Goal: Information Seeking & Learning: Understand process/instructions

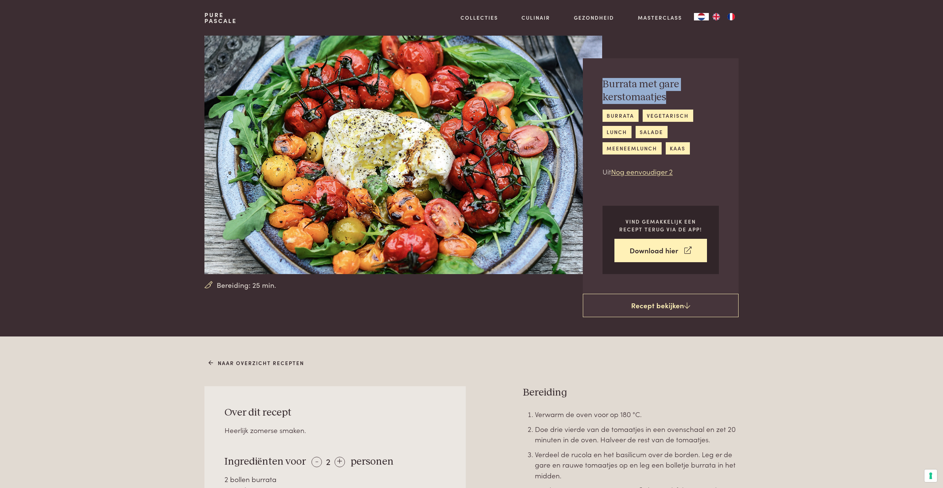
drag, startPoint x: 604, startPoint y: 84, endPoint x: 688, endPoint y: 93, distance: 84.7
click at [688, 93] on h2 "Burrata met gare kerstomaatjes" at bounding box center [660, 91] width 116 height 26
copy h2 "Burrata met gare kerstomaatjes"
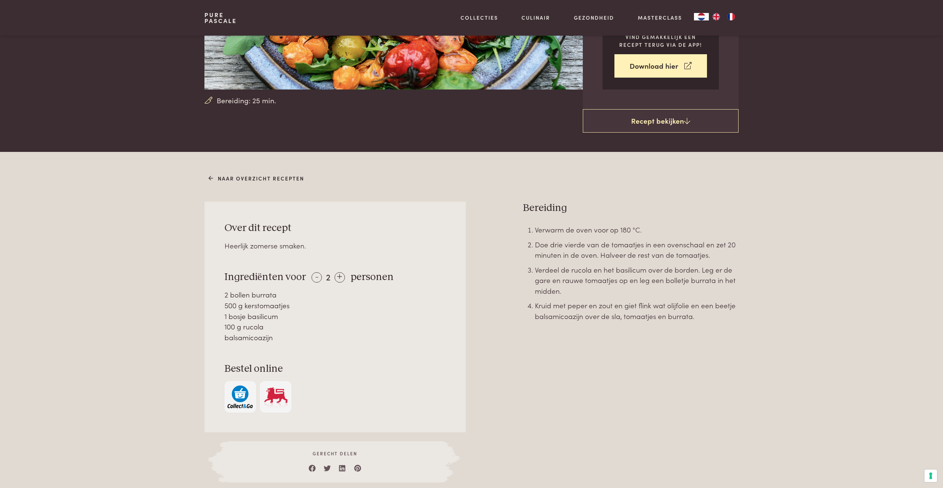
scroll to position [186, 0]
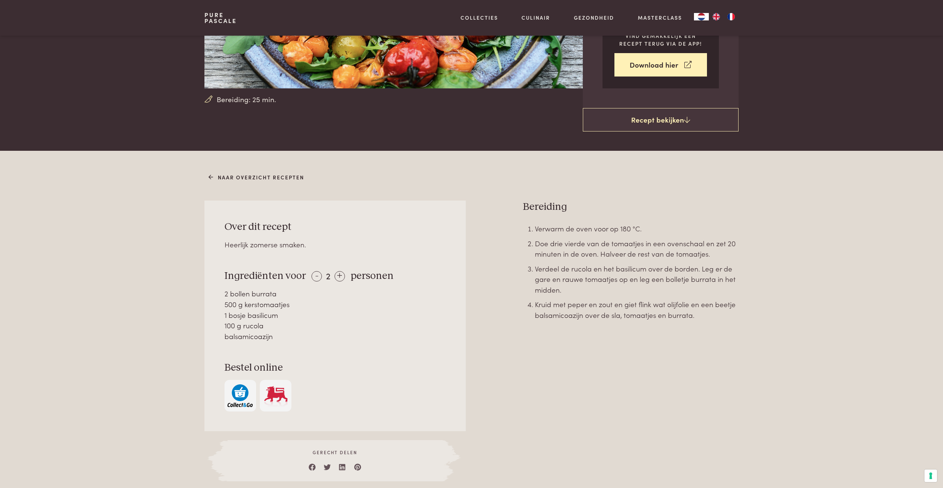
drag, startPoint x: 227, startPoint y: 292, endPoint x: 286, endPoint y: 318, distance: 64.9
click at [286, 318] on div "2 bollen burrata 500 g kerstomaatjes 1 bosje basilicum 100 g rucola balsamicoaz…" at bounding box center [334, 314] width 221 height 53
drag, startPoint x: 286, startPoint y: 318, endPoint x: 272, endPoint y: 308, distance: 17.3
click at [266, 314] on div "1 bosje basilicum" at bounding box center [334, 315] width 221 height 11
click at [320, 278] on div "- 2 +" at bounding box center [327, 275] width 33 height 11
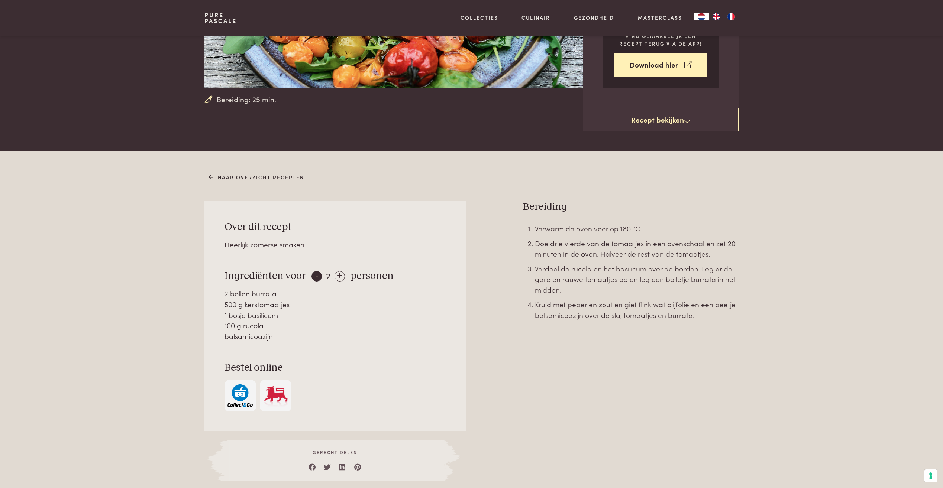
click at [319, 278] on div "-" at bounding box center [316, 276] width 10 height 10
drag, startPoint x: 228, startPoint y: 294, endPoint x: 284, endPoint y: 337, distance: 70.7
click at [284, 337] on div "1 bol burrata 250 g kerstomaatjes 0,5 bosje basilicum 50 g rucola balsamicoazijn" at bounding box center [334, 314] width 221 height 53
drag, startPoint x: 284, startPoint y: 337, endPoint x: 280, endPoint y: 337, distance: 4.2
click at [278, 337] on div "balsamicoazijn" at bounding box center [334, 336] width 221 height 11
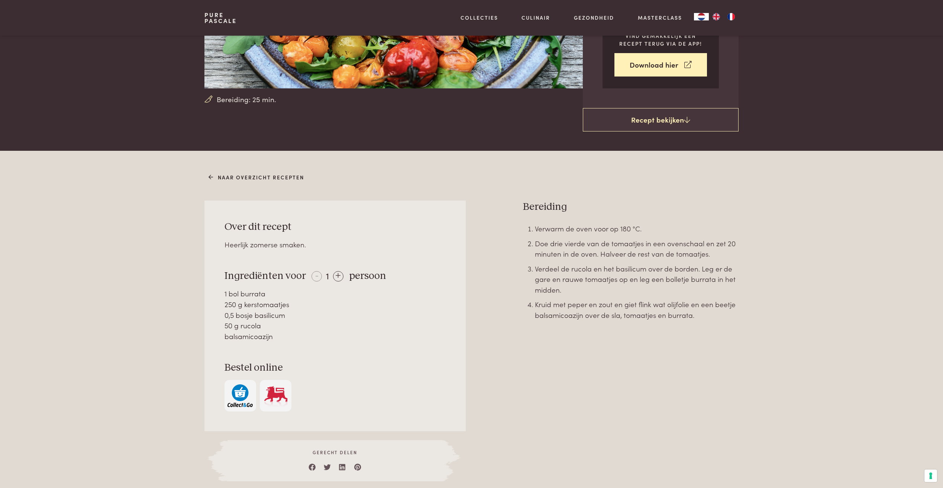
drag, startPoint x: 224, startPoint y: 293, endPoint x: 273, endPoint y: 312, distance: 53.0
click at [273, 312] on div "Over dit recept Heerlijk zomerse smaken. Ingrediënten voor - 1 + persoon 1 bol …" at bounding box center [334, 316] width 261 height 231
drag, startPoint x: 273, startPoint y: 312, endPoint x: 240, endPoint y: 297, distance: 36.6
click at [240, 297] on div "1 bol burrata" at bounding box center [334, 293] width 221 height 11
drag, startPoint x: 224, startPoint y: 293, endPoint x: 278, endPoint y: 340, distance: 70.8
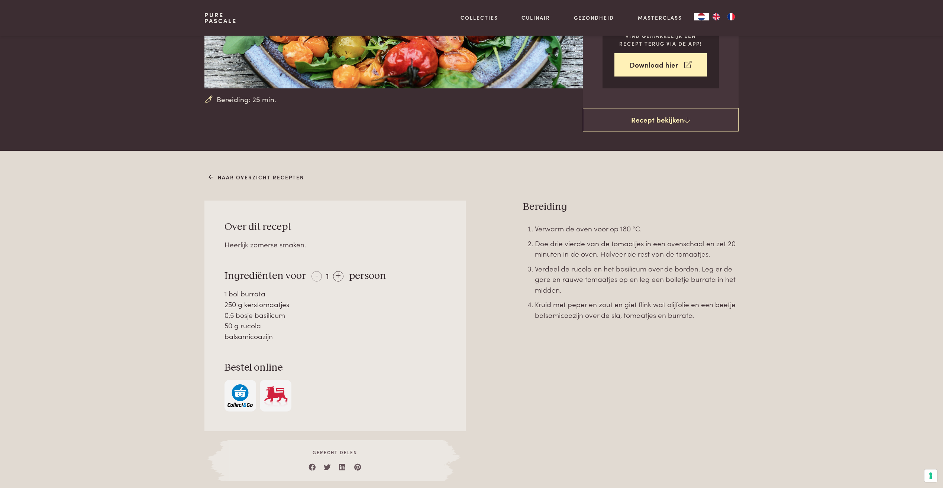
click at [278, 340] on div "1 bol burrata 250 g kerstomaatjes 0,5 bosje basilicum 50 g rucola balsamicoazijn" at bounding box center [334, 314] width 221 height 53
copy div "1 bol burrata 250 g kerstomaatjes 0,5 bosje basilicum 50 g rucola balsamicoazijn"
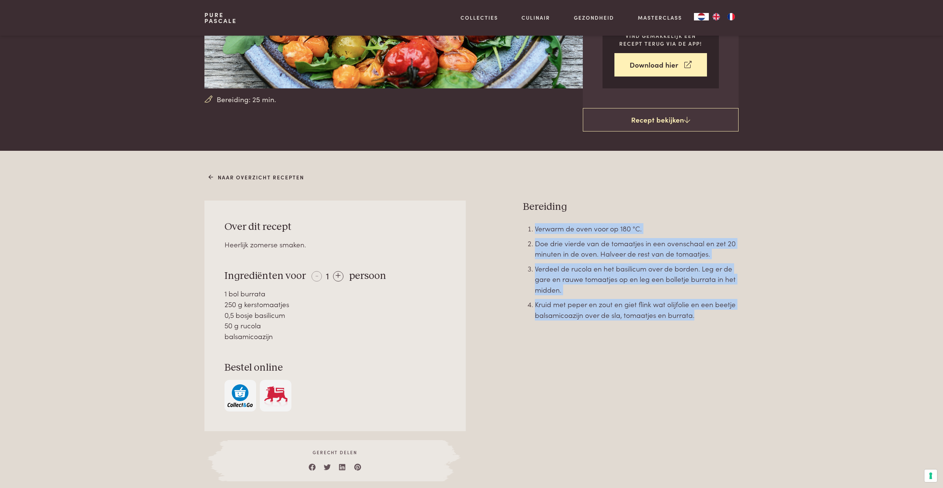
drag, startPoint x: 536, startPoint y: 225, endPoint x: 772, endPoint y: 314, distance: 252.4
click at [772, 314] on div "Naar overzicht recepten Over dit recept Heerlijk zomerse smaken. Ingrediënten v…" at bounding box center [471, 336] width 943 height 370
copy ol "Verwarm de oven voor op 180 °C. Doe drie vierde van de tomaatjes in een ovensch…"
